Goal: Navigation & Orientation: Find specific page/section

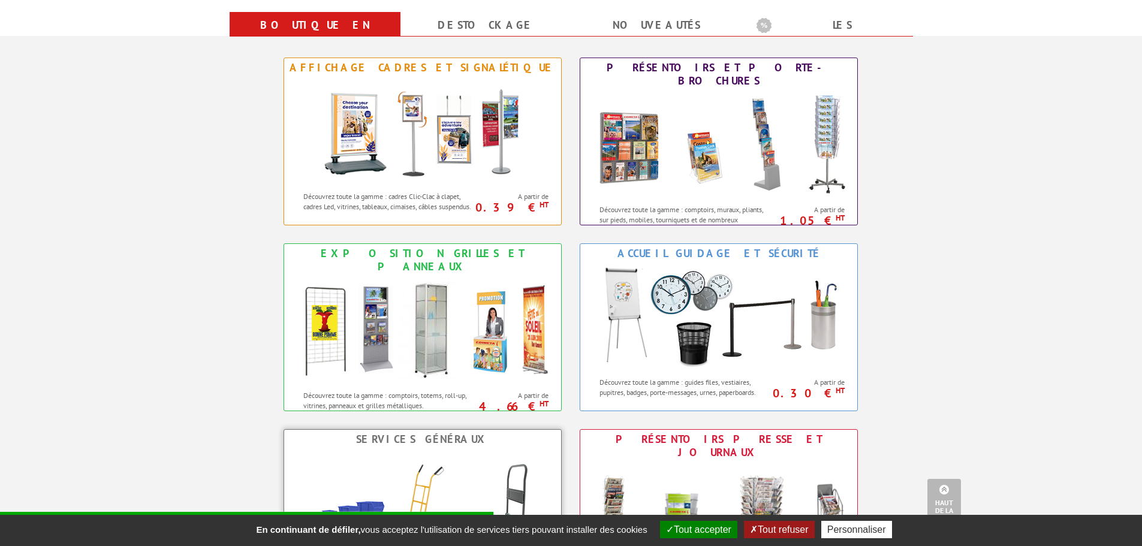
scroll to position [479, 0]
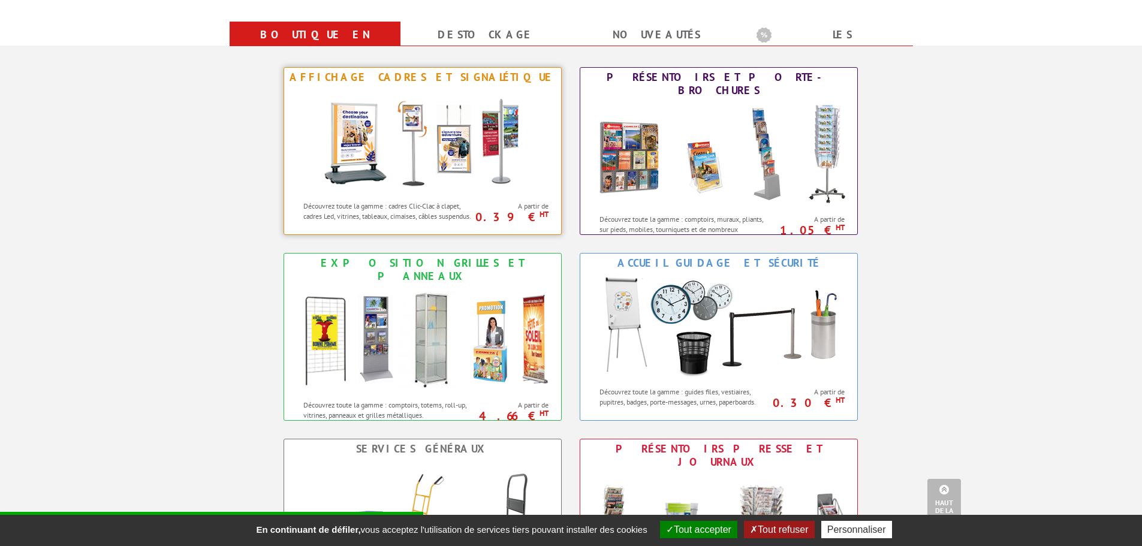
click at [458, 141] on img at bounding box center [423, 141] width 222 height 108
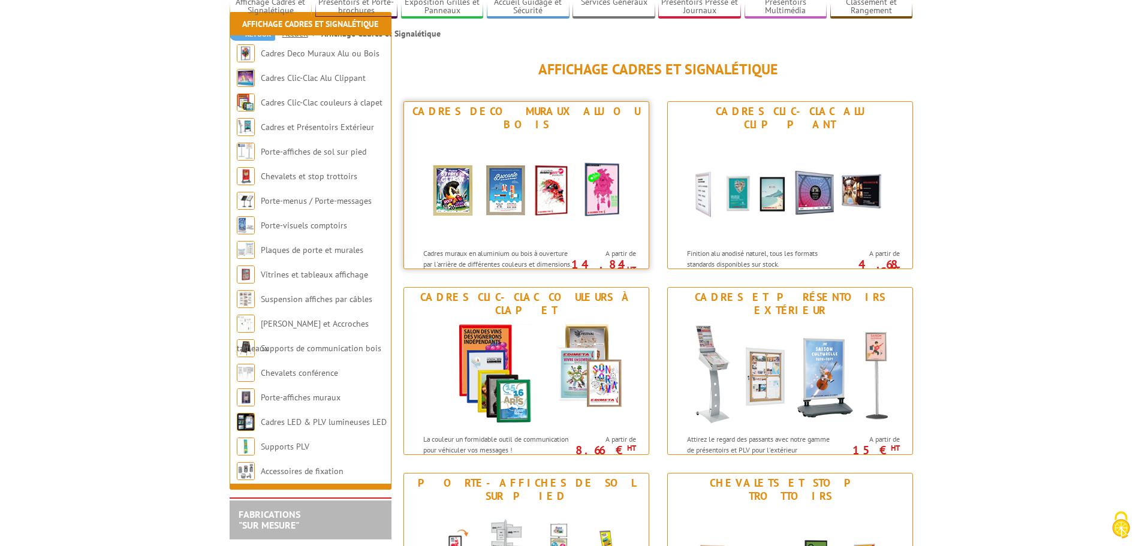
scroll to position [240, 0]
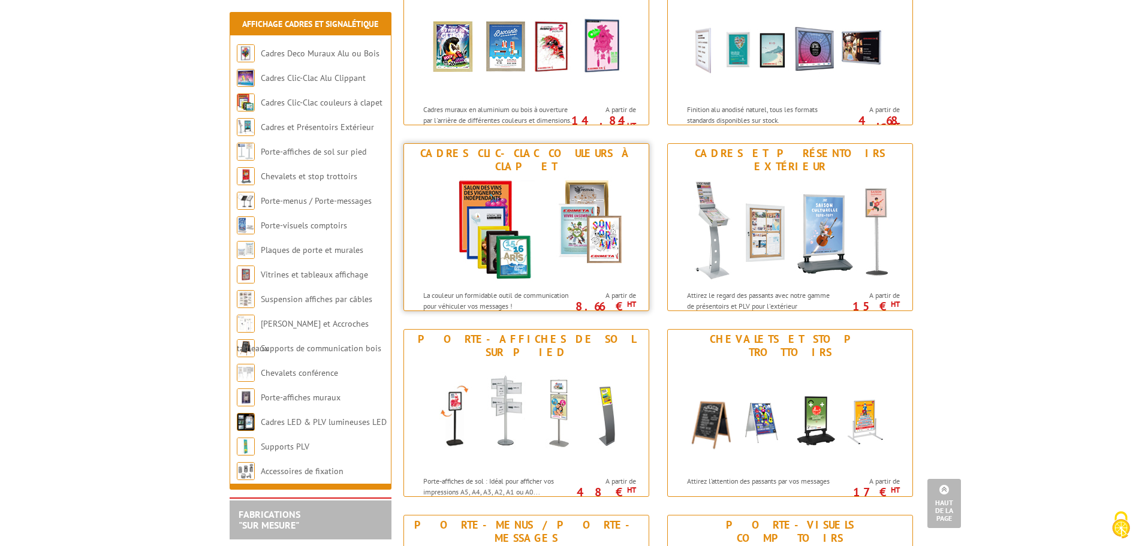
click at [557, 233] on img at bounding box center [526, 230] width 222 height 108
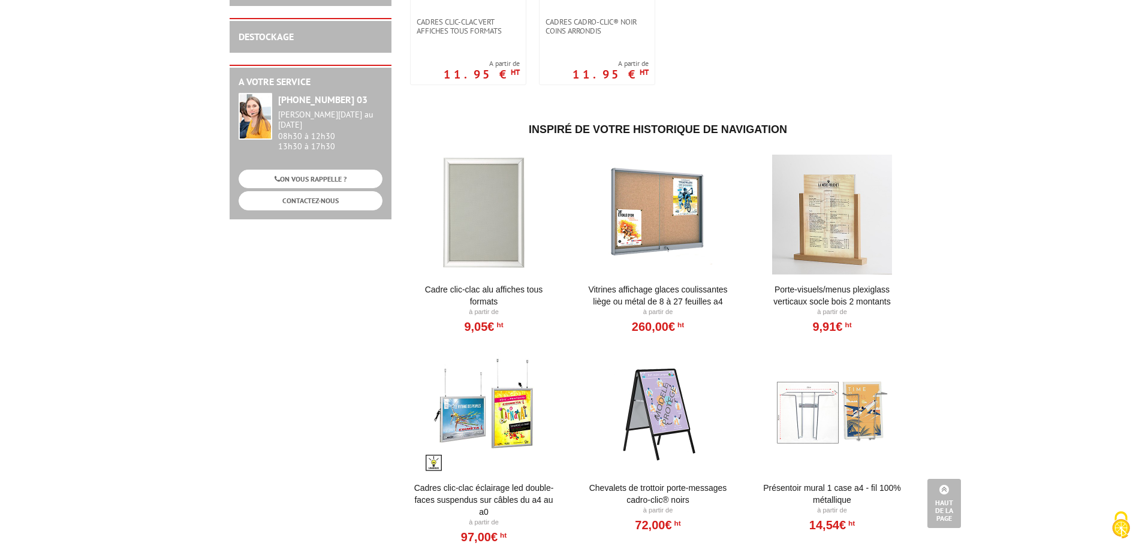
scroll to position [779, 0]
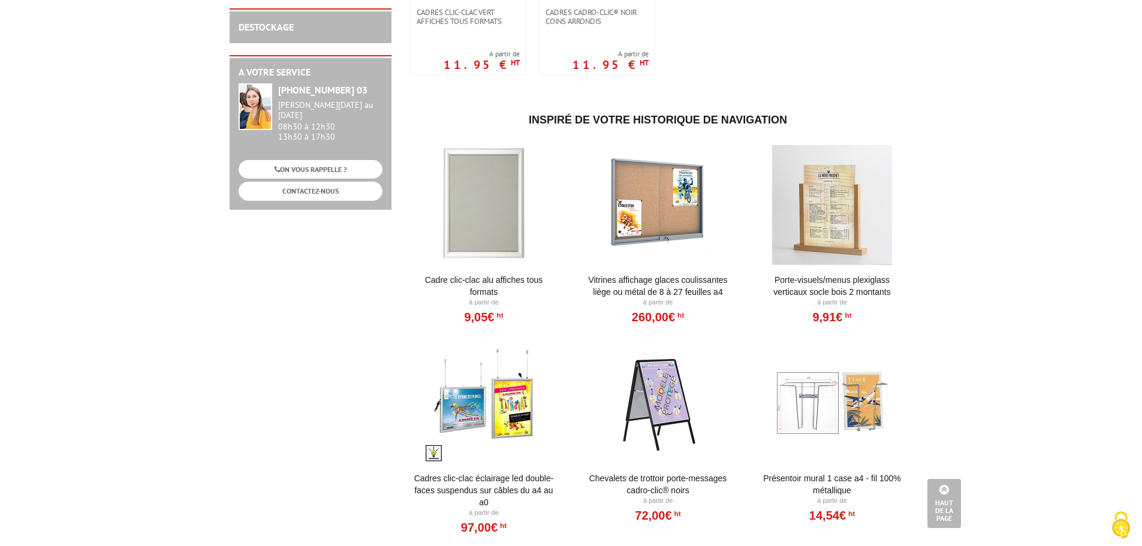
click at [510, 225] on div at bounding box center [484, 205] width 148 height 120
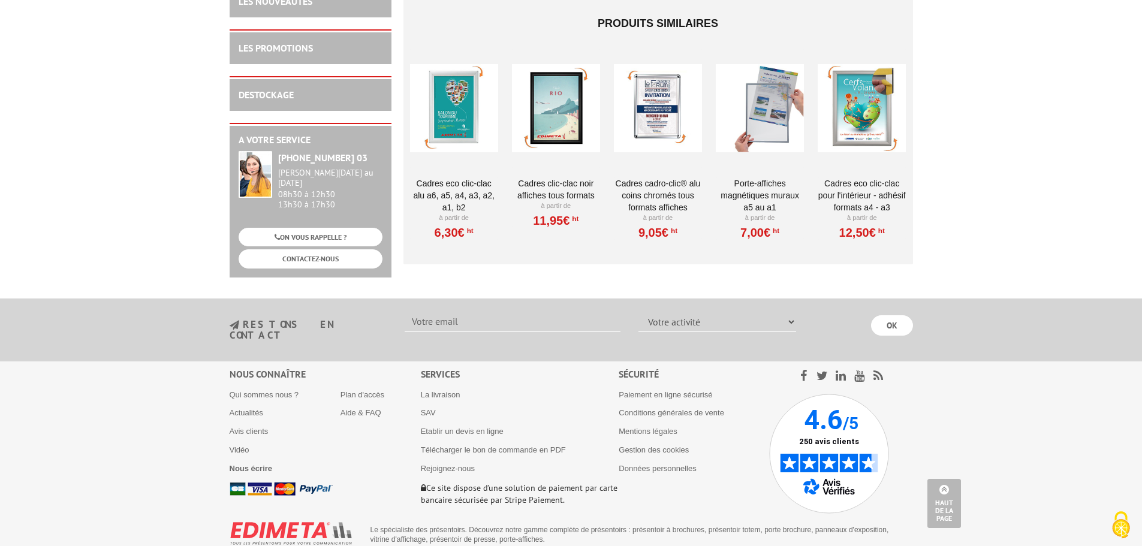
scroll to position [4210, 0]
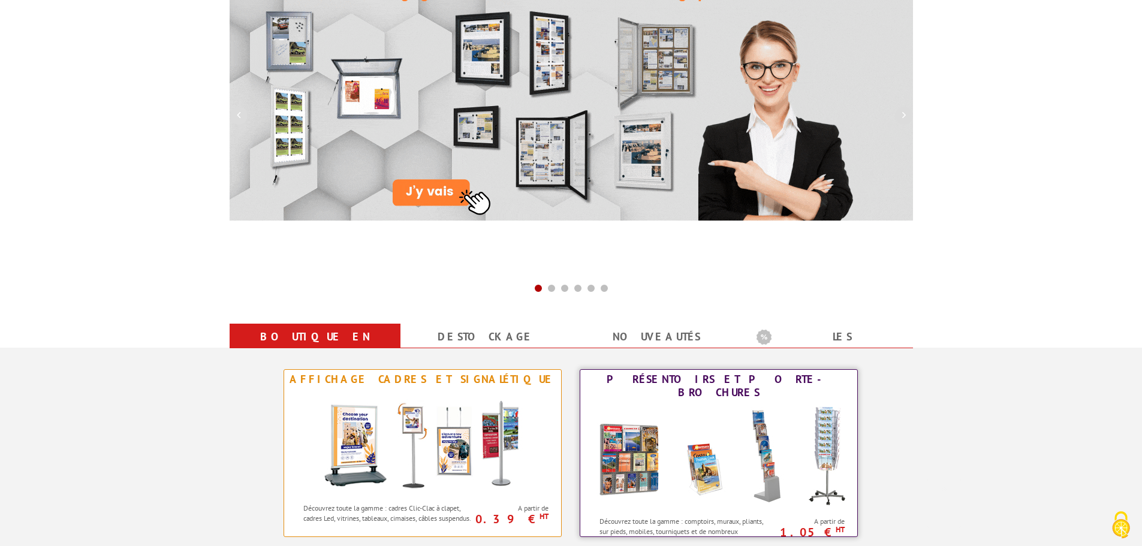
scroll to position [360, 0]
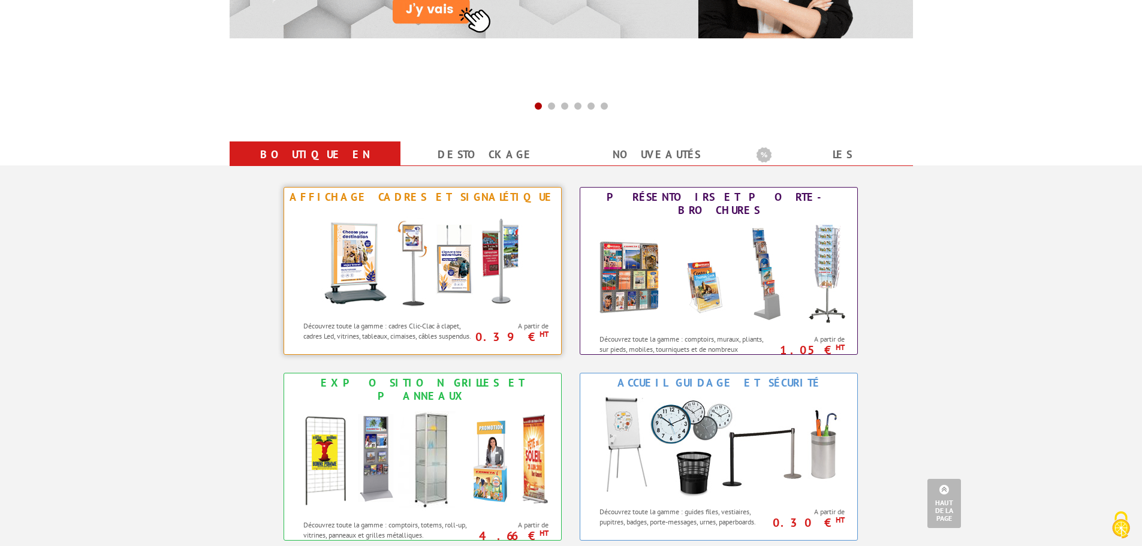
click at [437, 256] on img at bounding box center [423, 261] width 222 height 108
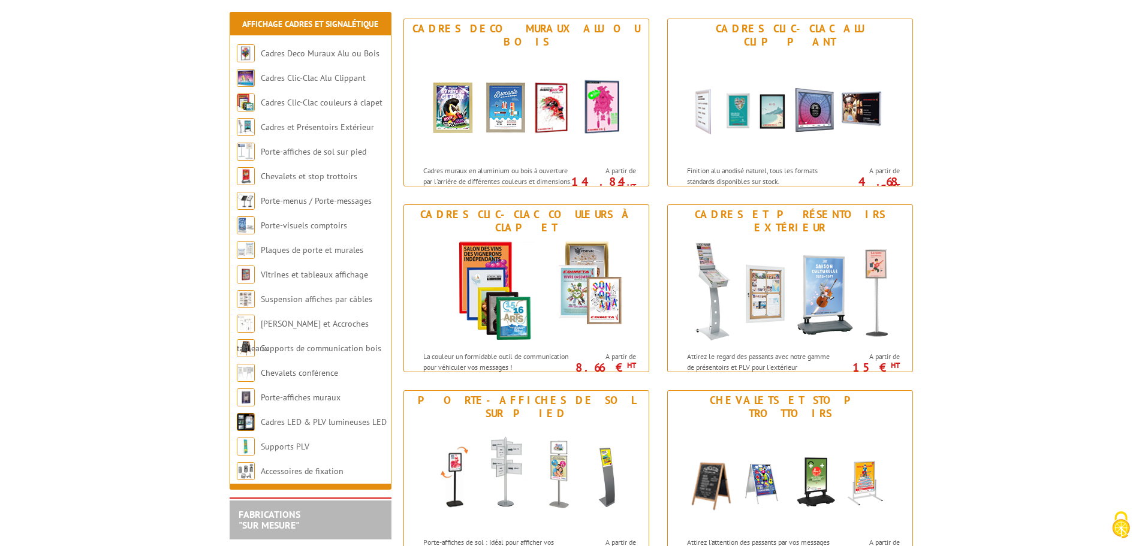
scroll to position [180, 0]
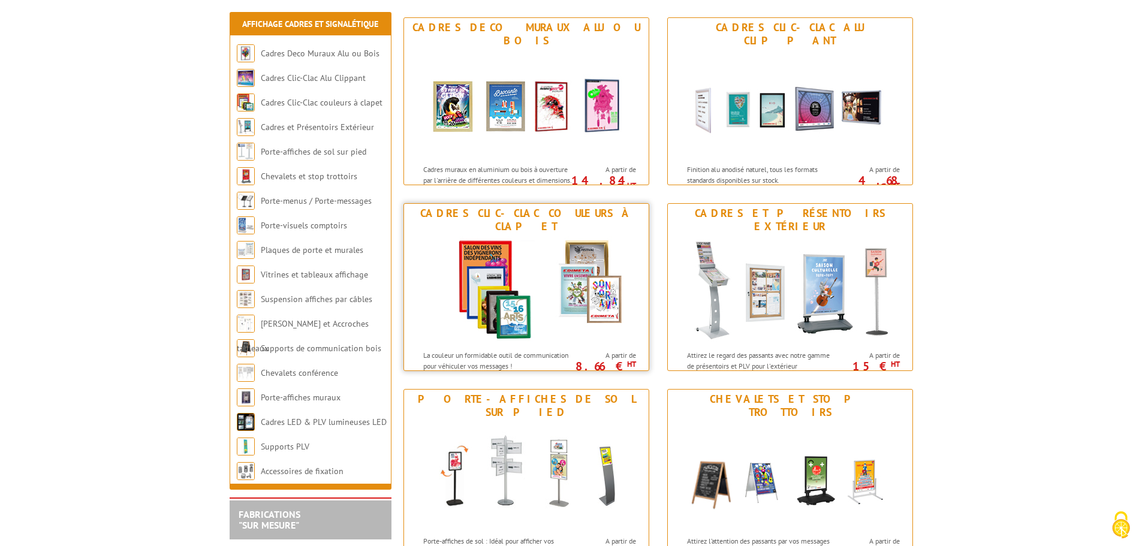
click at [575, 297] on img at bounding box center [526, 290] width 222 height 108
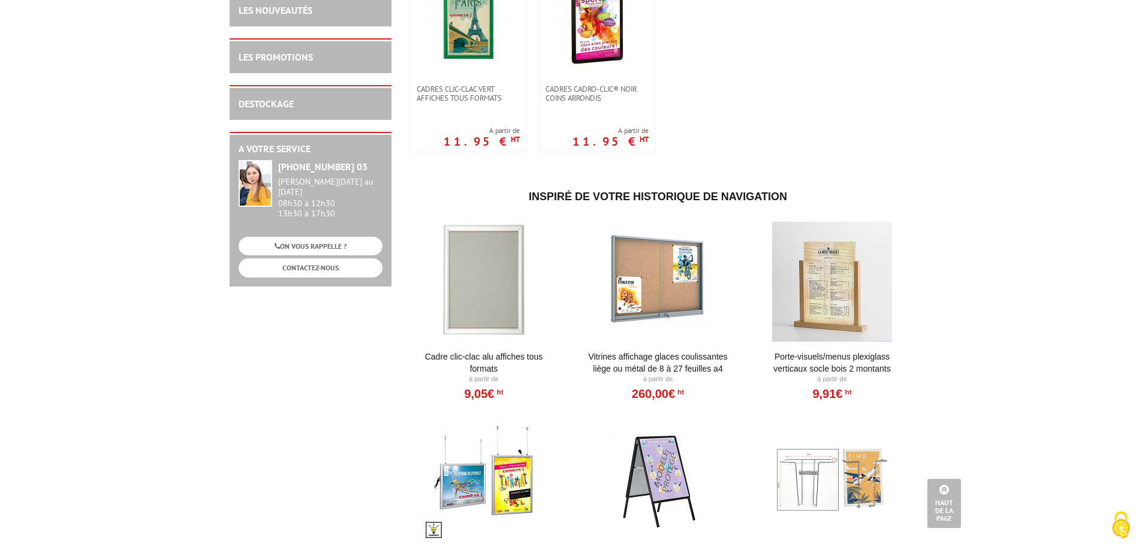
scroll to position [779, 0]
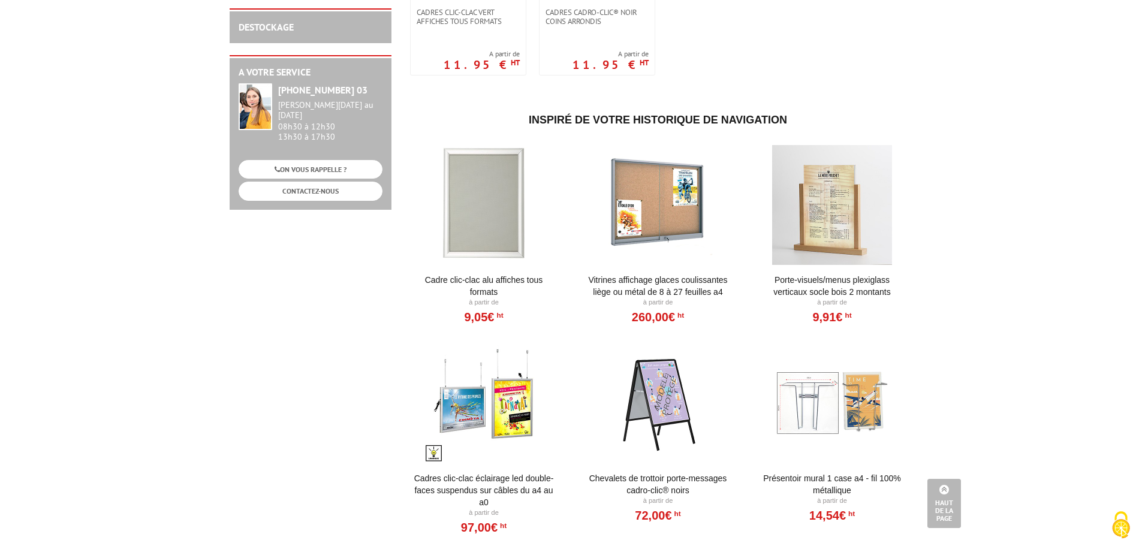
click at [480, 194] on div at bounding box center [484, 205] width 148 height 120
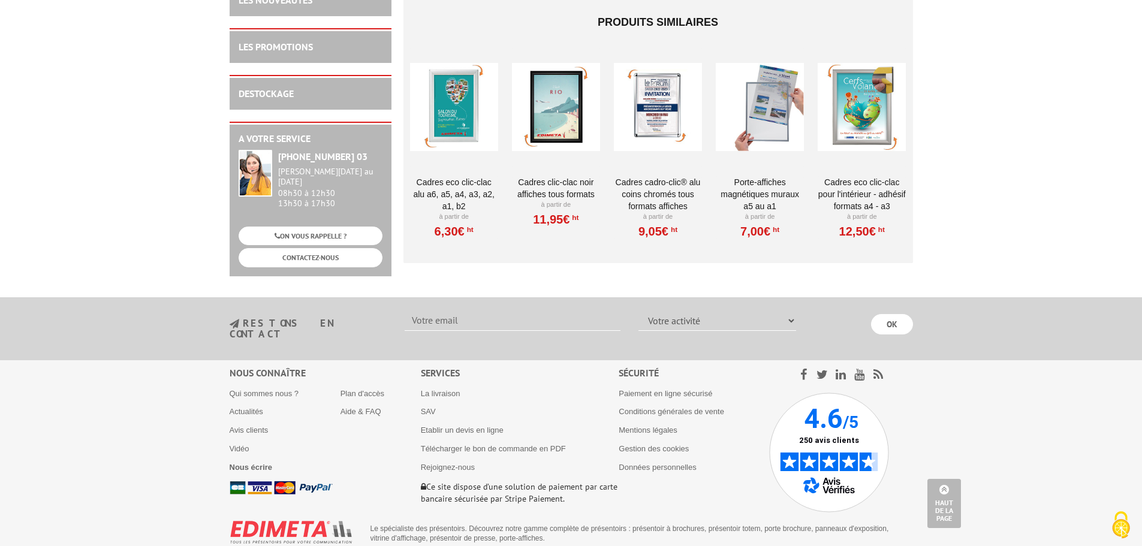
scroll to position [4210, 0]
